Goal: Communication & Community: Answer question/provide support

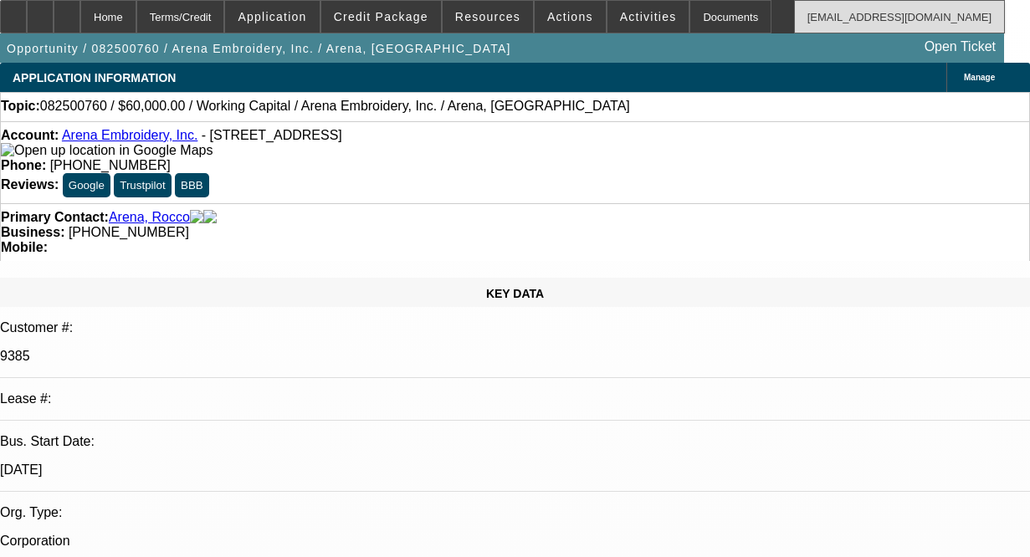
select select "0"
select select "1"
select select "2"
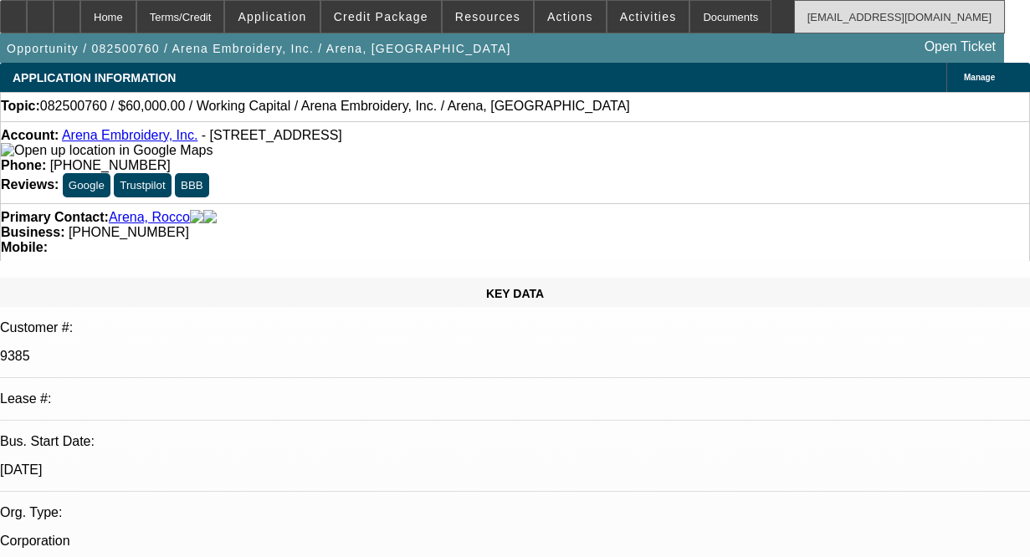
select select "4"
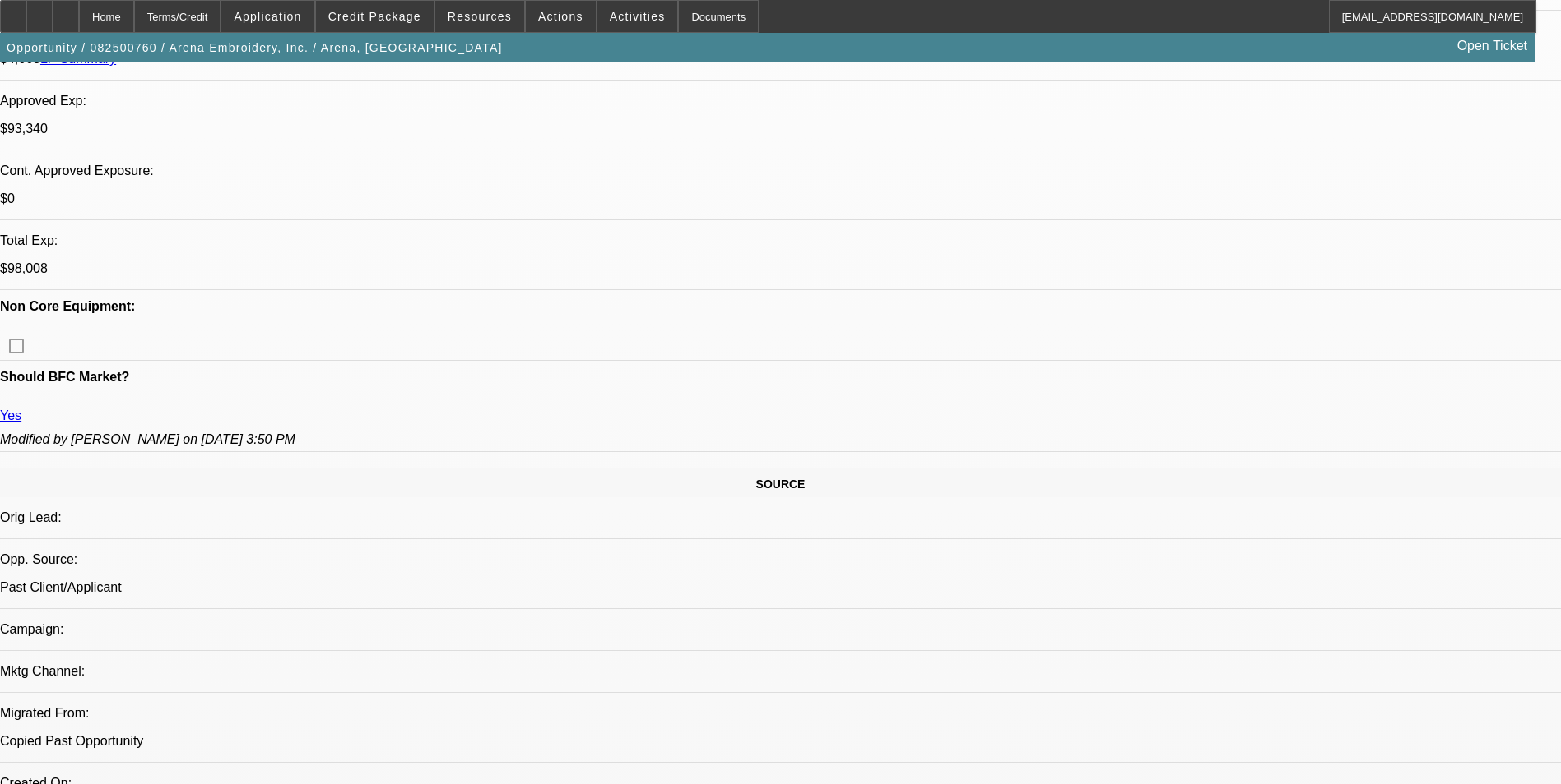
scroll to position [657, 0]
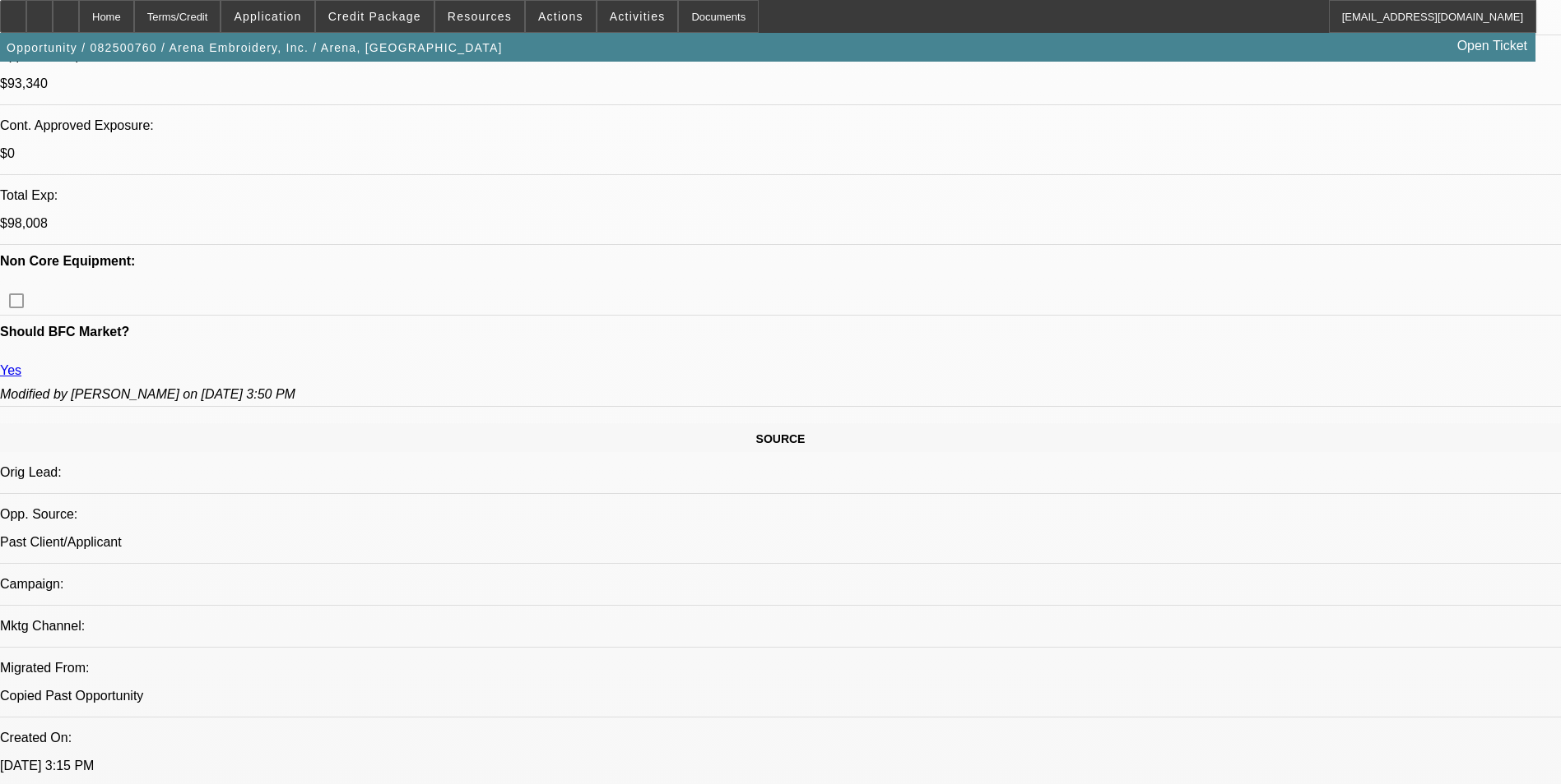
drag, startPoint x: 318, startPoint y: 463, endPoint x: 698, endPoint y: 483, distance: 380.5
copy span "-03 CONTRACT IS ON ONGOING ACH. GOOD PAYMENT HISTORY WITHOUT ANY COLLECTON ISSU…"
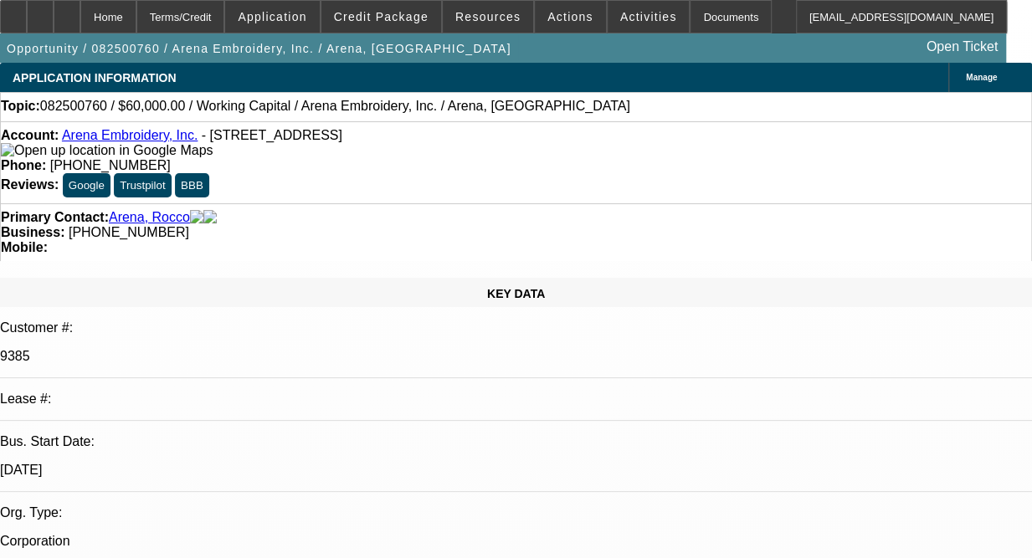
select select "0"
select select "2"
select select "0"
select select "4"
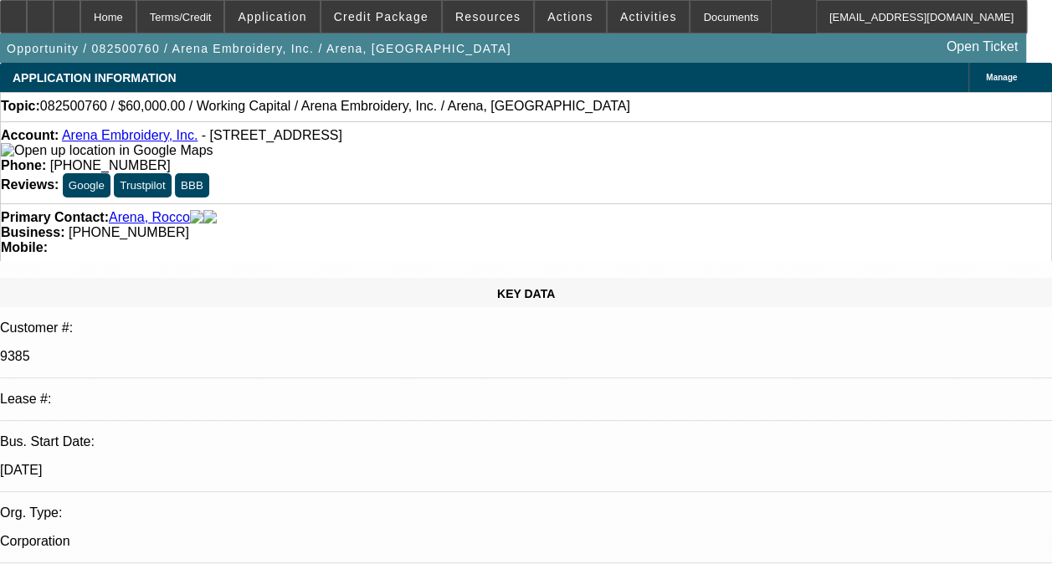
radio input "true"
paste textarea "-03 CONTRACT IS ON ONGOING ACH. GOOD PAYMENT HISTORY WITHOUT ANY COLLECTON ISSU…"
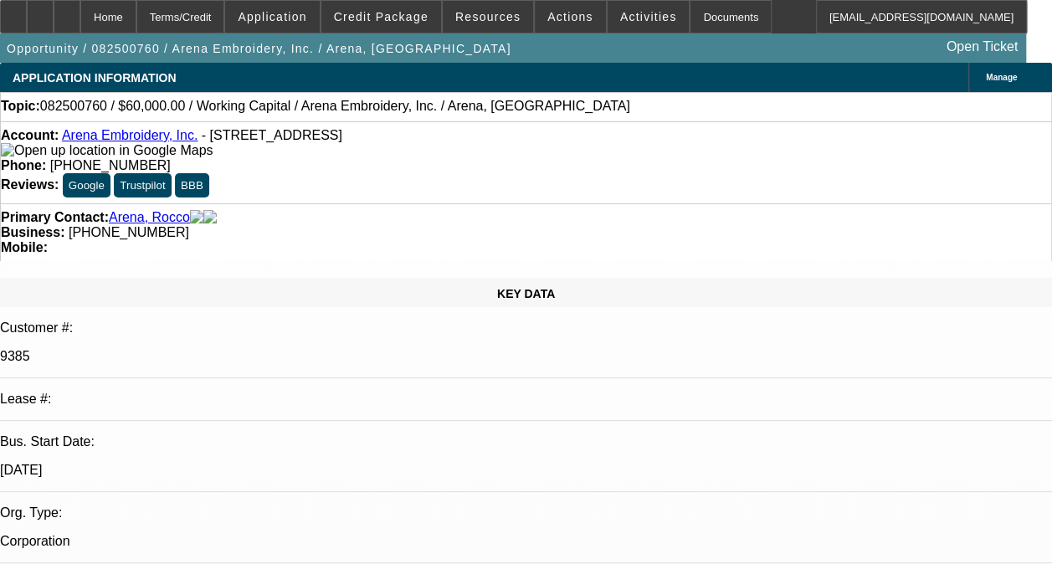
type textarea "-03 CONTRACT IS ON ONGOING ACH. GOOD PAYMENT HISTORY WITHOUT ANY COLLECTON ISSU…"
radio input "true"
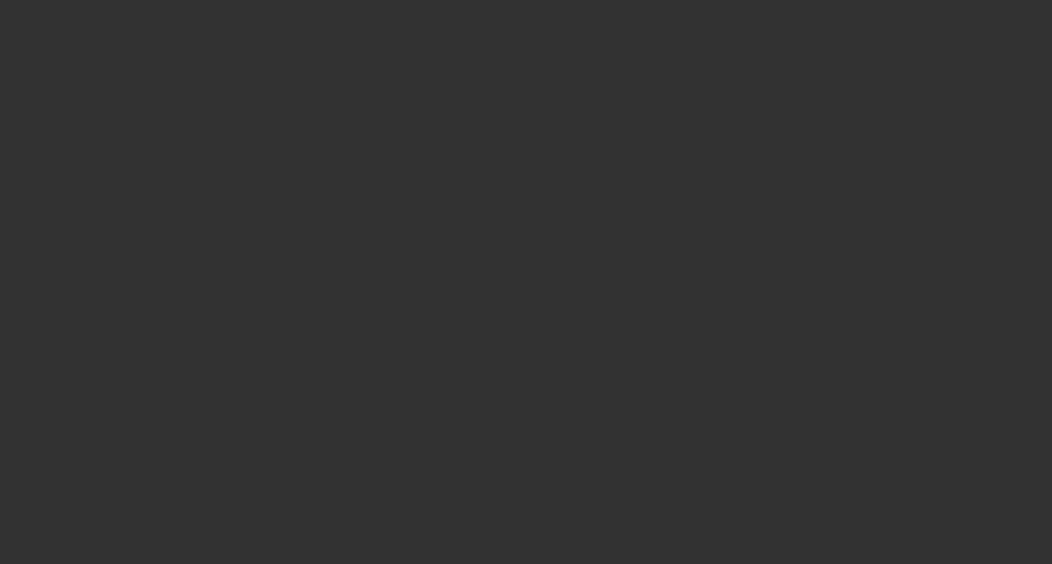
scroll to position [0, 0]
